Goal: Register for event/course

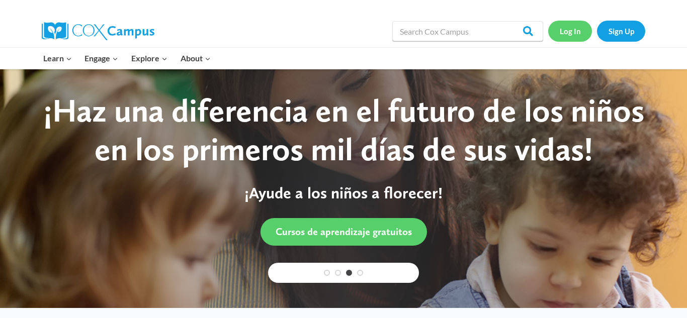
click at [567, 31] on link "Log In" at bounding box center [570, 31] width 44 height 21
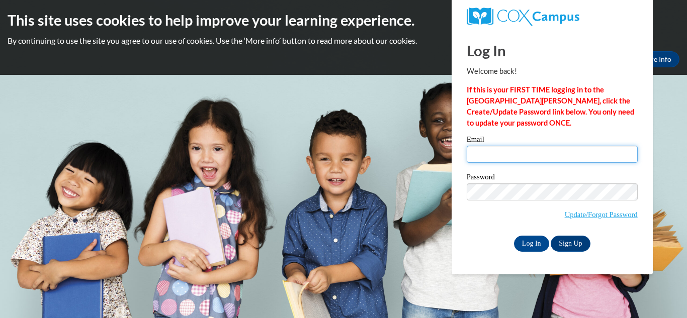
type input "carlaconyers86@gmail.com"
click at [556, 157] on input "carlaconyers86@gmail.com" at bounding box center [552, 154] width 171 height 17
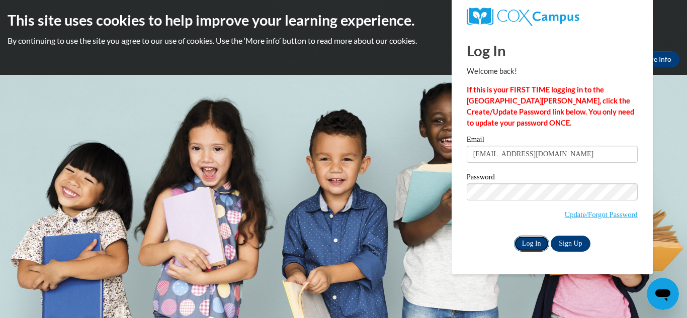
click at [538, 246] on input "Log In" at bounding box center [531, 244] width 35 height 16
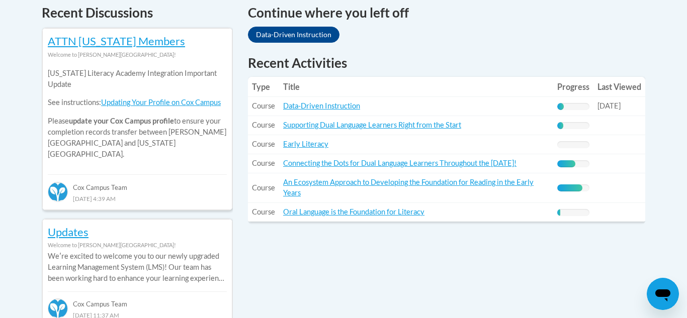
scroll to position [443, 0]
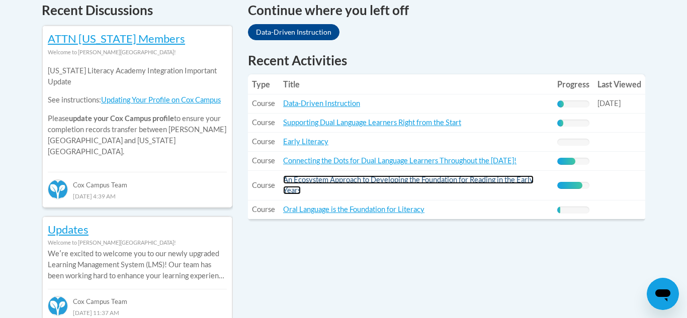
click at [399, 181] on link "An Ecosystem Approach to Developing the Foundation for Reading in the Early Yea…" at bounding box center [408, 185] width 250 height 19
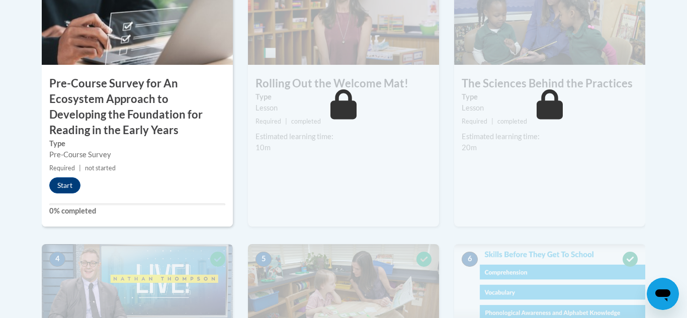
scroll to position [416, 0]
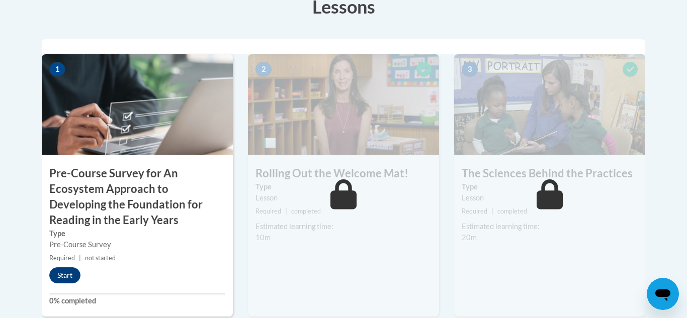
drag, startPoint x: 0, startPoint y: 0, endPoint x: 683, endPoint y: 139, distance: 697.4
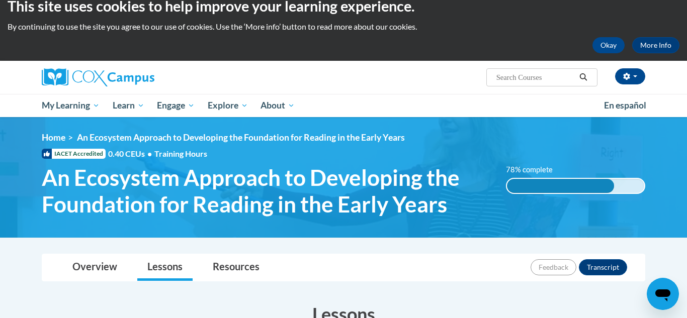
scroll to position [0, 0]
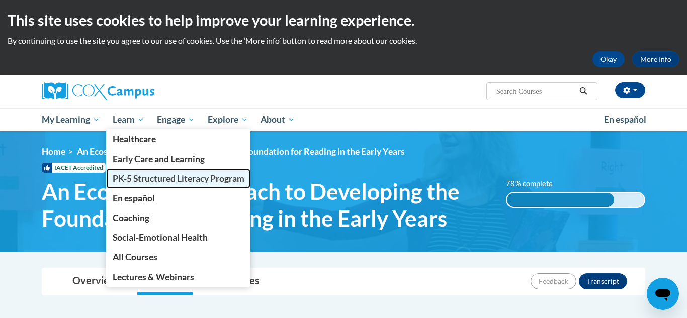
click at [130, 182] on span "PK-5 Structured Literacy Program" at bounding box center [179, 179] width 132 height 11
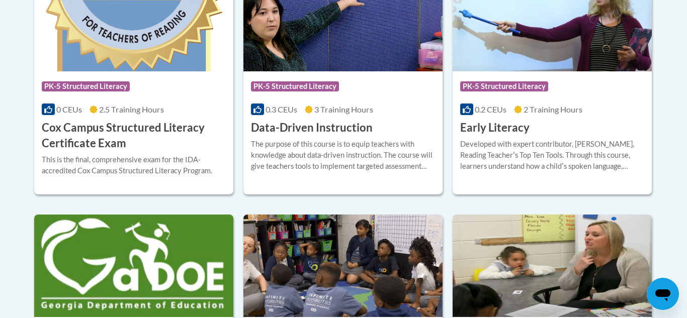
scroll to position [493, 0]
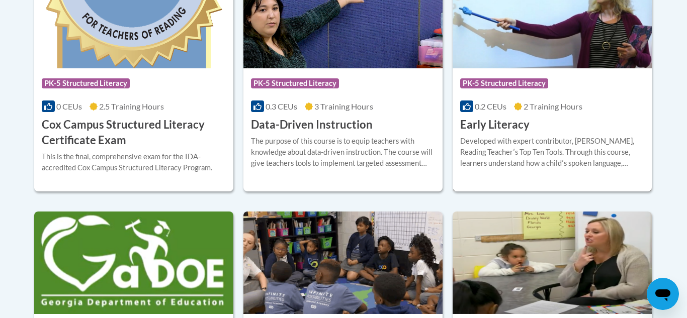
click at [589, 75] on div "Course Category: PK-5 Structured Literacy" at bounding box center [552, 84] width 184 height 23
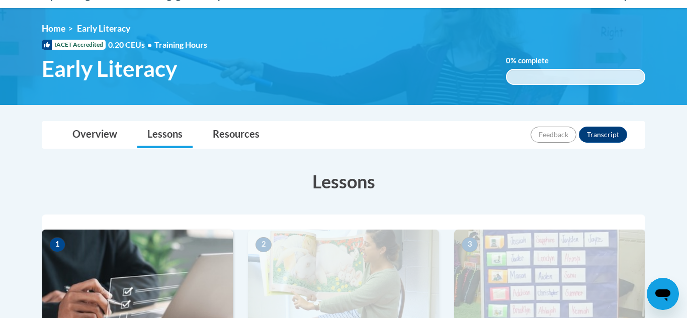
scroll to position [176, 0]
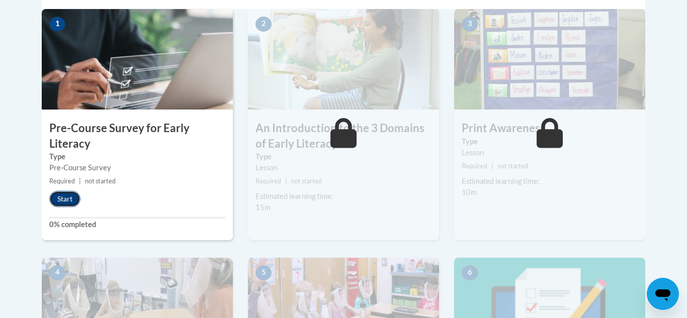
click at [67, 192] on button "Start" at bounding box center [64, 199] width 31 height 16
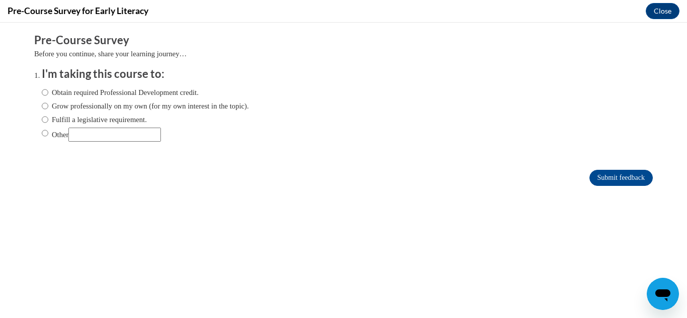
scroll to position [0, 0]
click at [55, 95] on label "Obtain required Professional Development credit." at bounding box center [120, 92] width 157 height 11
click at [48, 95] on input "Obtain required Professional Development credit." at bounding box center [45, 92] width 7 height 11
radio input "true"
click at [622, 178] on input "Submit feedback" at bounding box center [620, 178] width 63 height 16
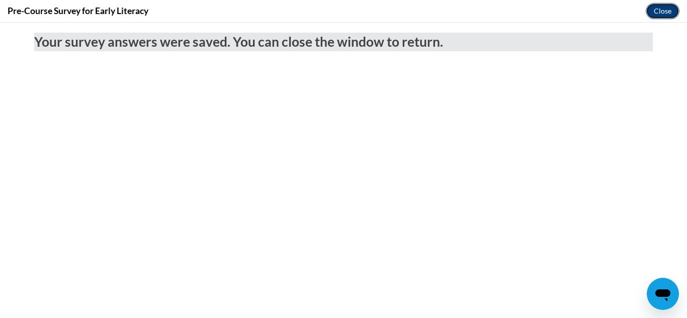
click at [666, 11] on button "Close" at bounding box center [663, 11] width 34 height 16
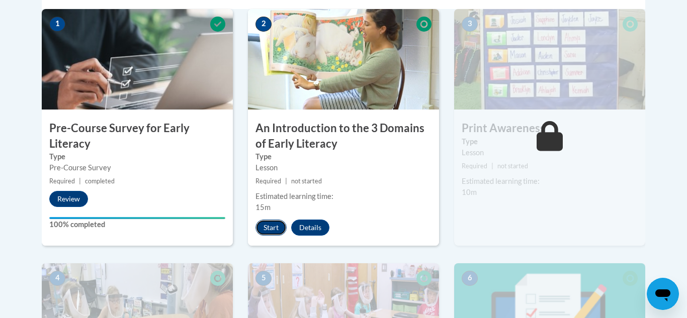
click at [273, 229] on button "Start" at bounding box center [270, 228] width 31 height 16
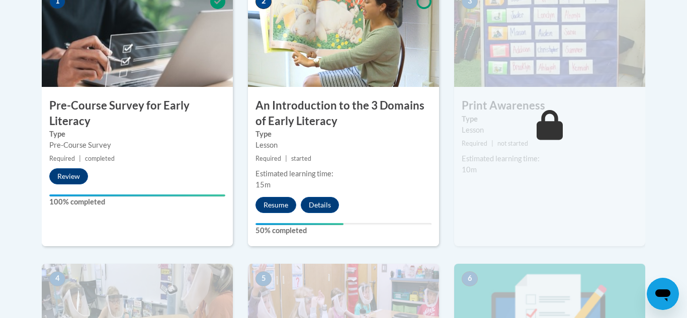
scroll to position [370, 0]
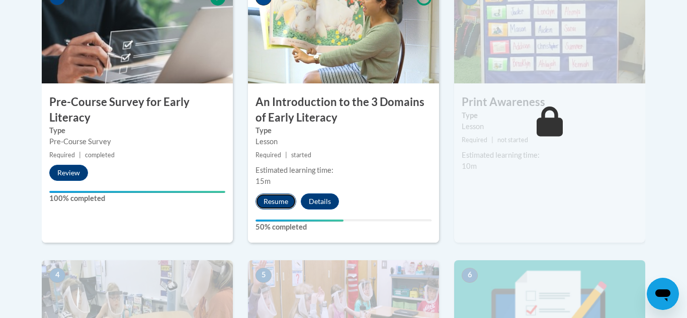
click at [279, 200] on button "Resume" at bounding box center [275, 202] width 41 height 16
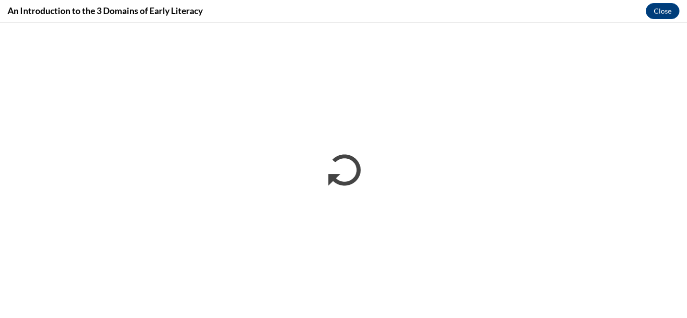
scroll to position [0, 0]
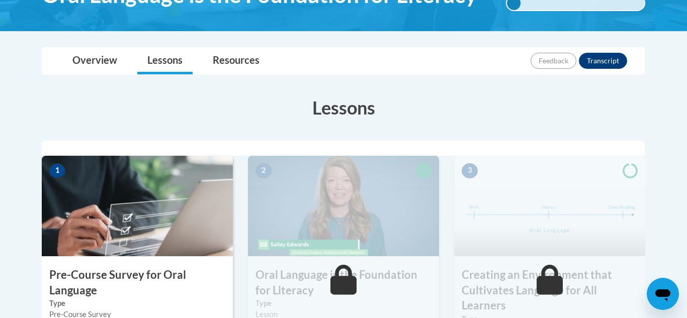
scroll to position [192, 0]
